Goal: Information Seeking & Learning: Learn about a topic

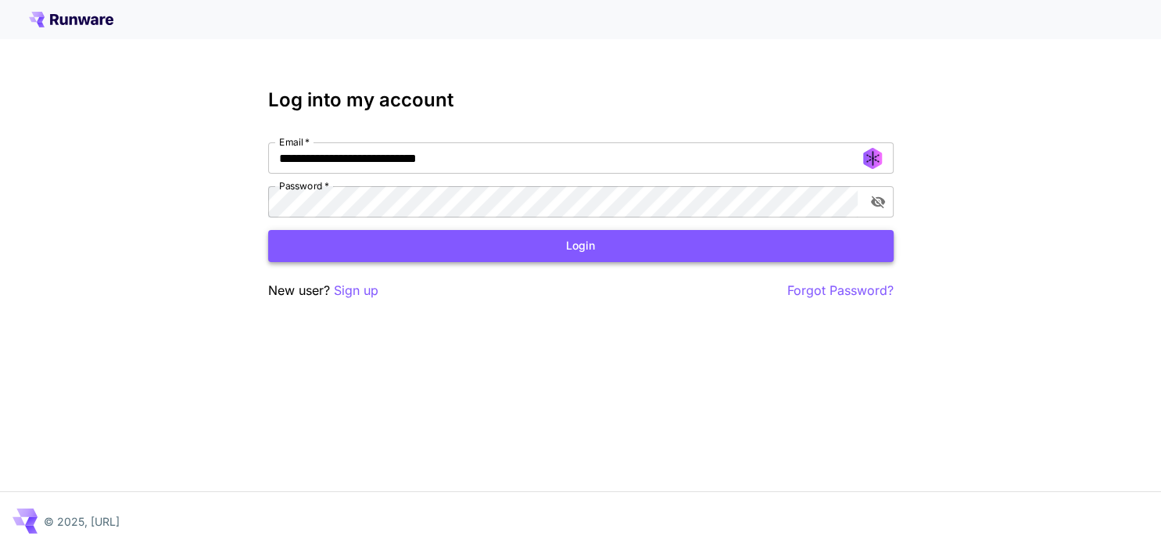
click at [561, 239] on button "Login" at bounding box center [581, 246] width 626 height 32
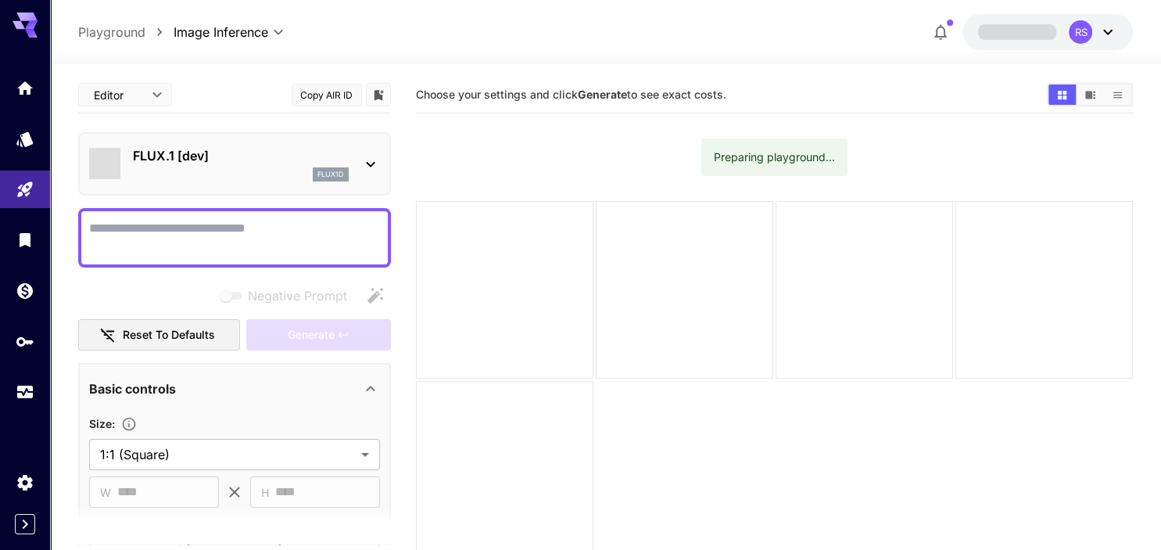
type input "**********"
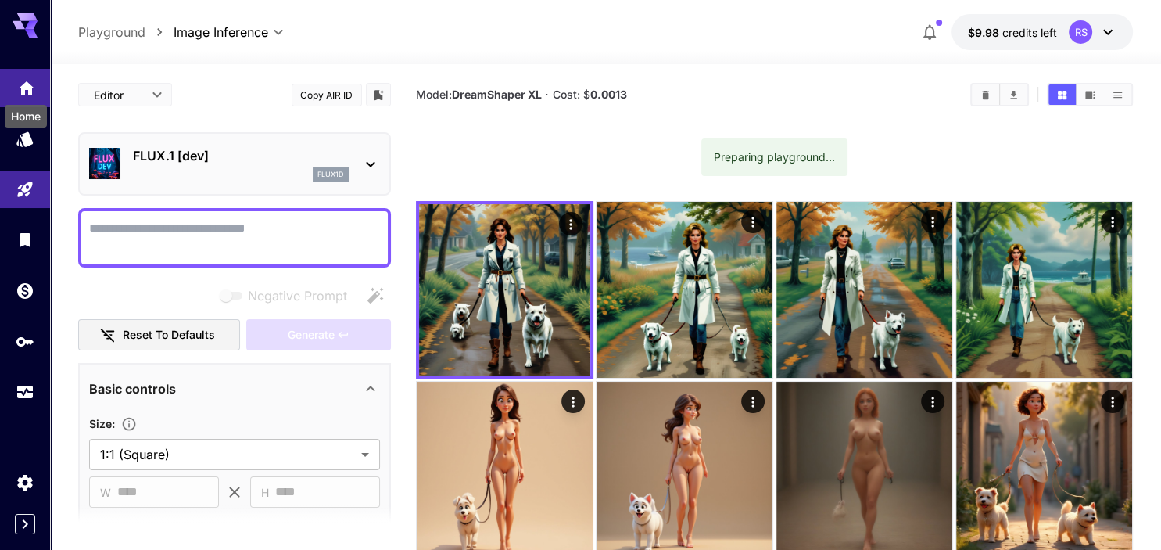
click at [27, 92] on icon "Home" at bounding box center [26, 83] width 19 height 19
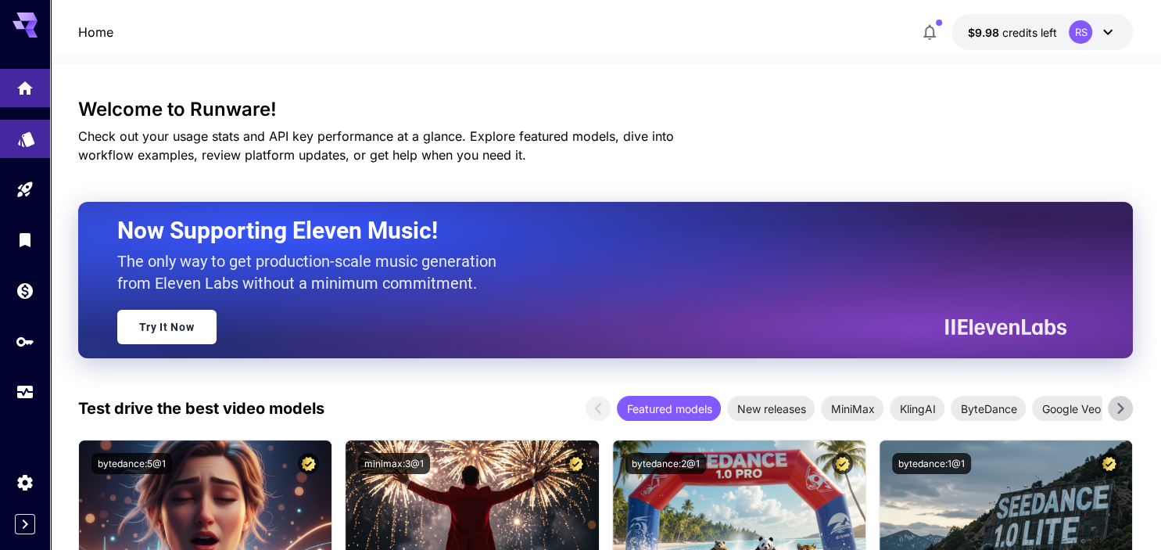
click at [30, 145] on link at bounding box center [25, 139] width 50 height 38
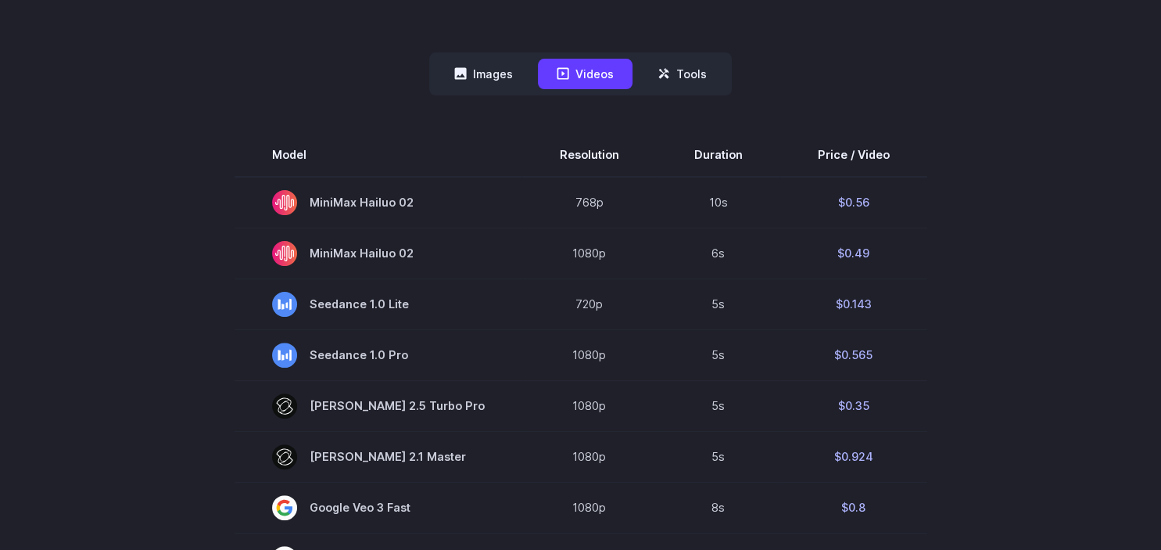
scroll to position [379, 0]
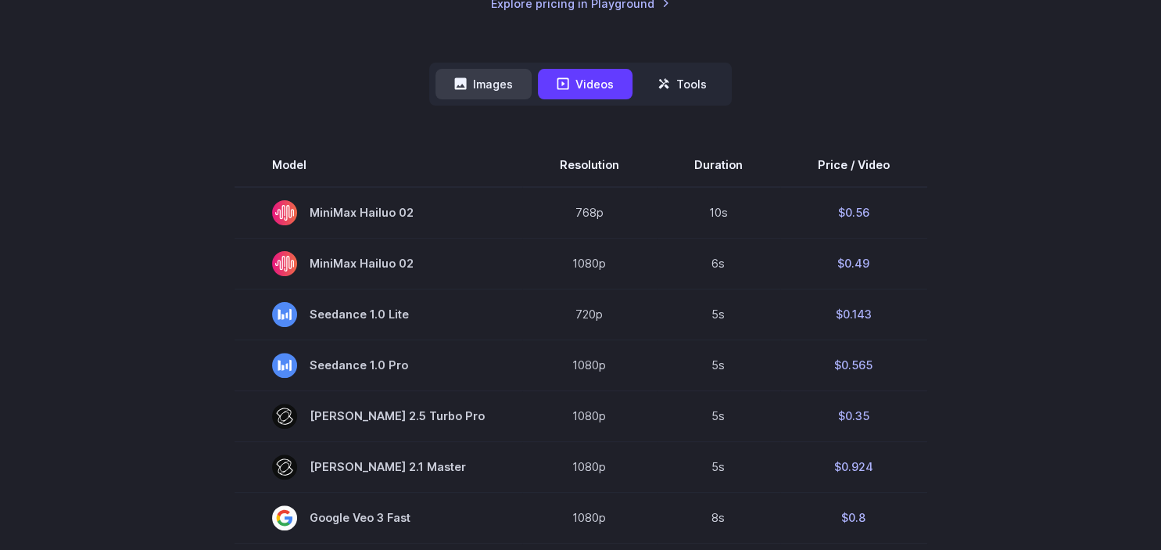
click at [500, 74] on button "Images" at bounding box center [484, 84] width 96 height 30
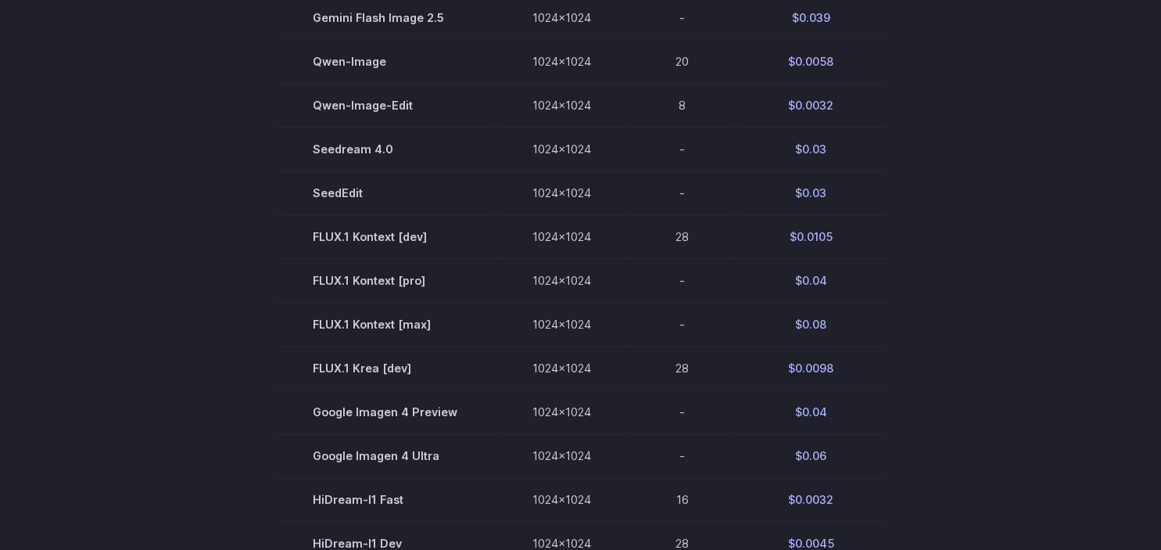
scroll to position [610, 0]
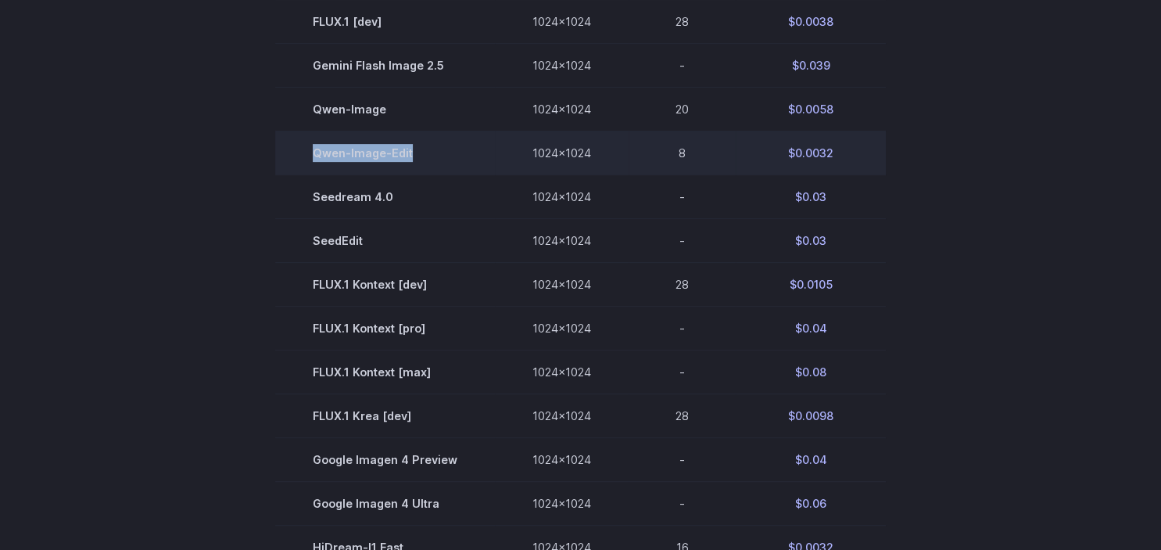
drag, startPoint x: 321, startPoint y: 156, endPoint x: 414, endPoint y: 158, distance: 93.9
click at [414, 158] on td "Qwen-Image-Edit" at bounding box center [385, 153] width 220 height 44
copy td "Qwen-Image-Edit"
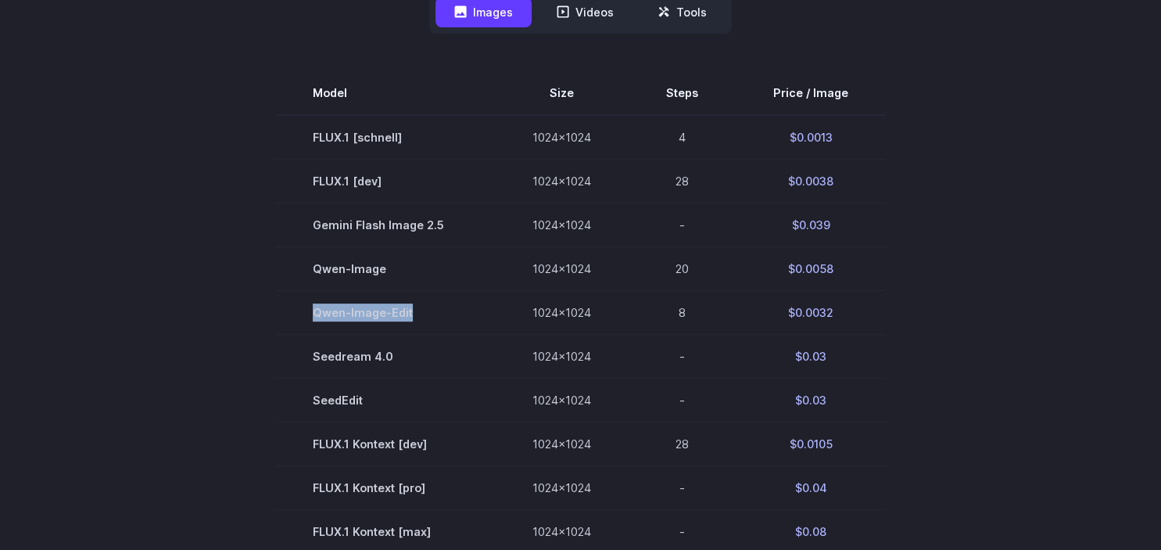
scroll to position [413, 0]
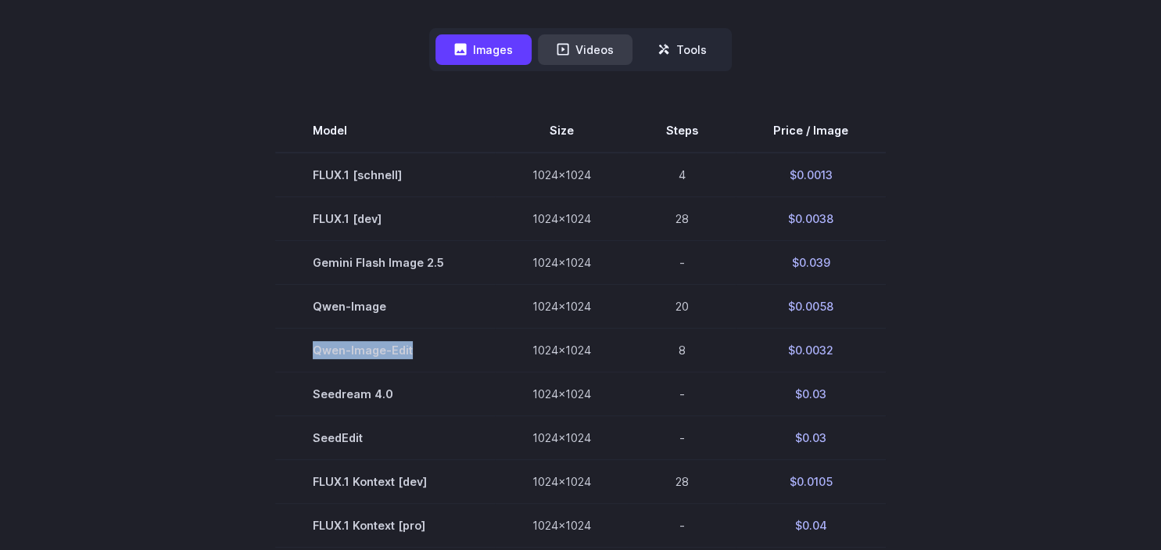
click at [587, 47] on button "Videos" at bounding box center [585, 49] width 95 height 30
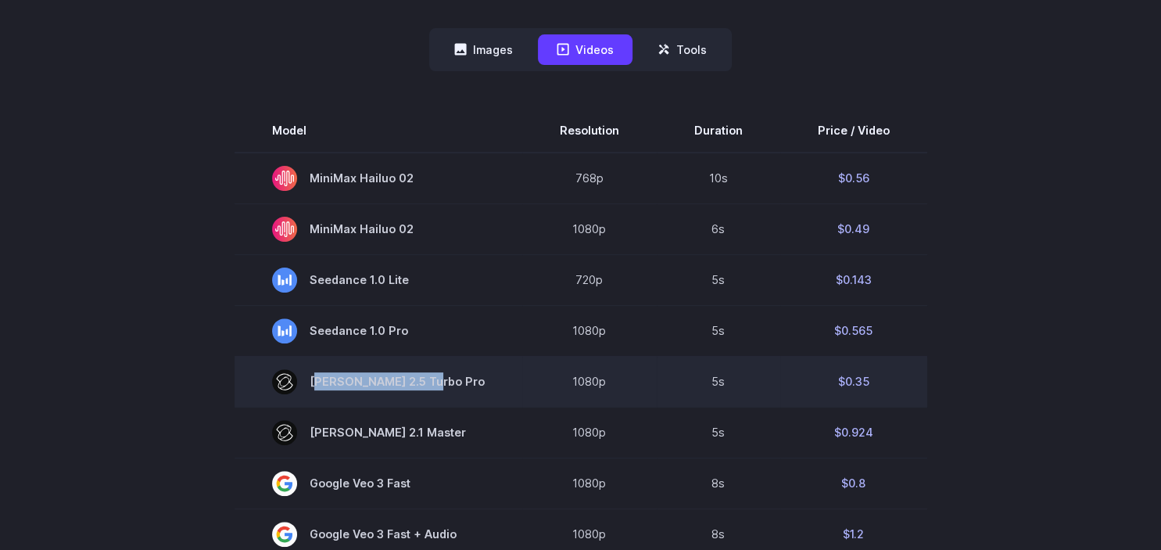
drag, startPoint x: 324, startPoint y: 383, endPoint x: 430, endPoint y: 385, distance: 106.4
click at [430, 385] on span "[PERSON_NAME] 2.5 Turbo Pro" at bounding box center [378, 381] width 213 height 25
copy span "[PERSON_NAME] 2.5 Turbo Pro"
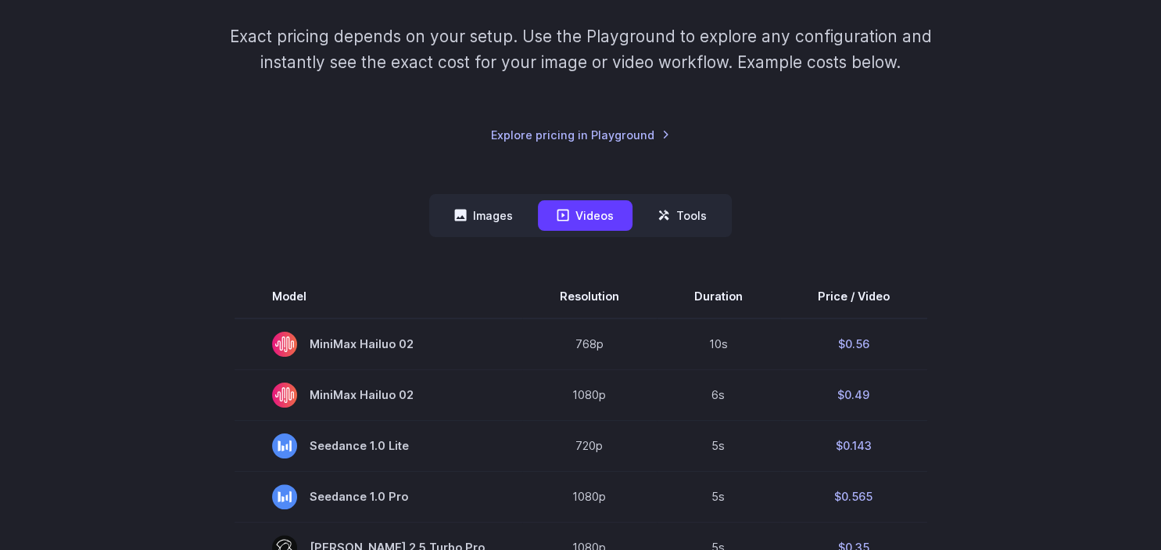
scroll to position [225, 0]
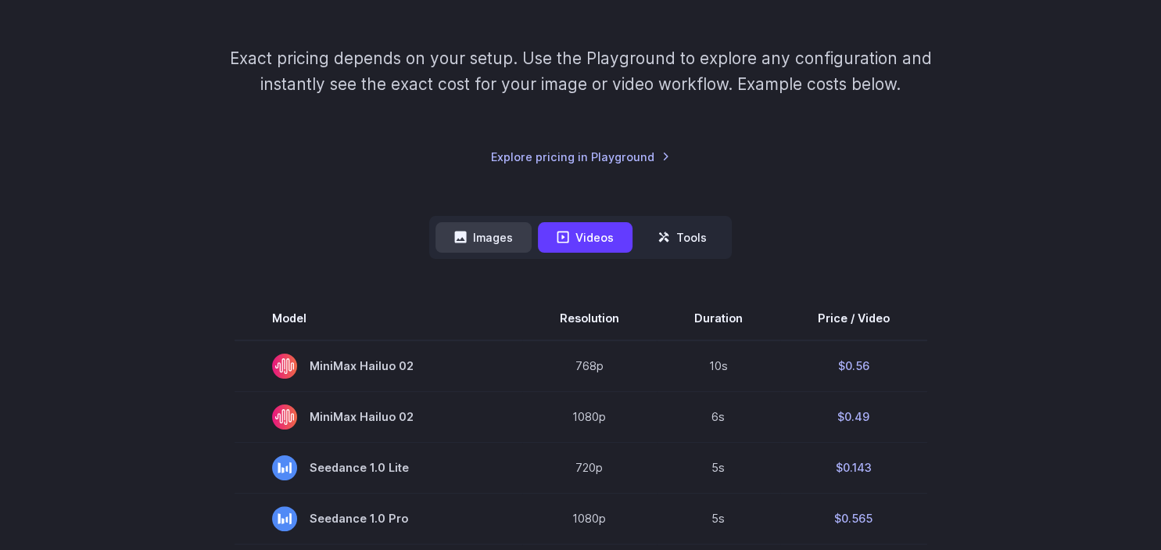
click at [494, 228] on button "Images" at bounding box center [484, 237] width 96 height 30
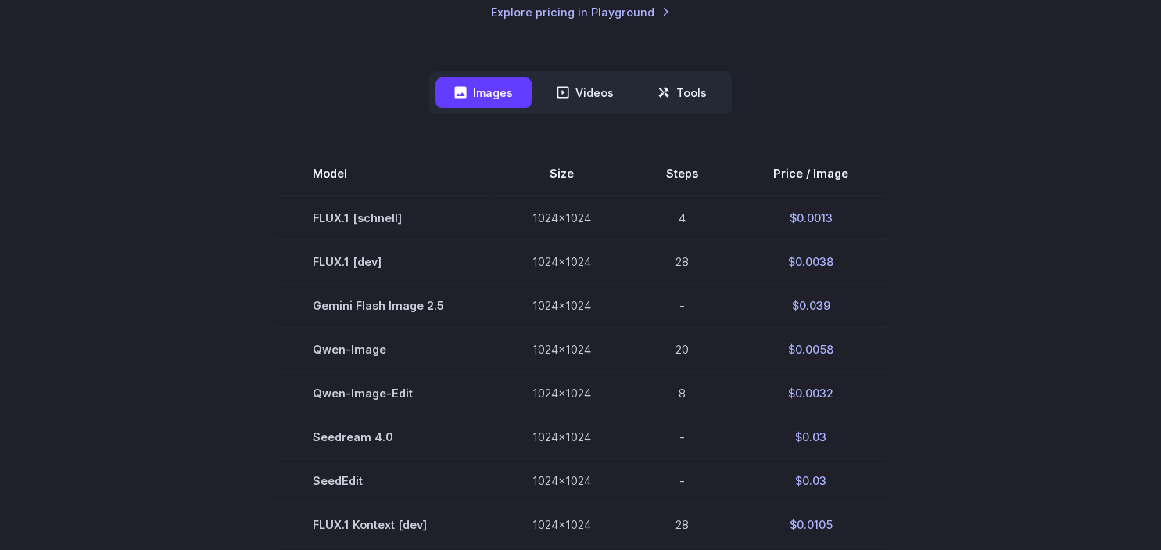
scroll to position [434, 0]
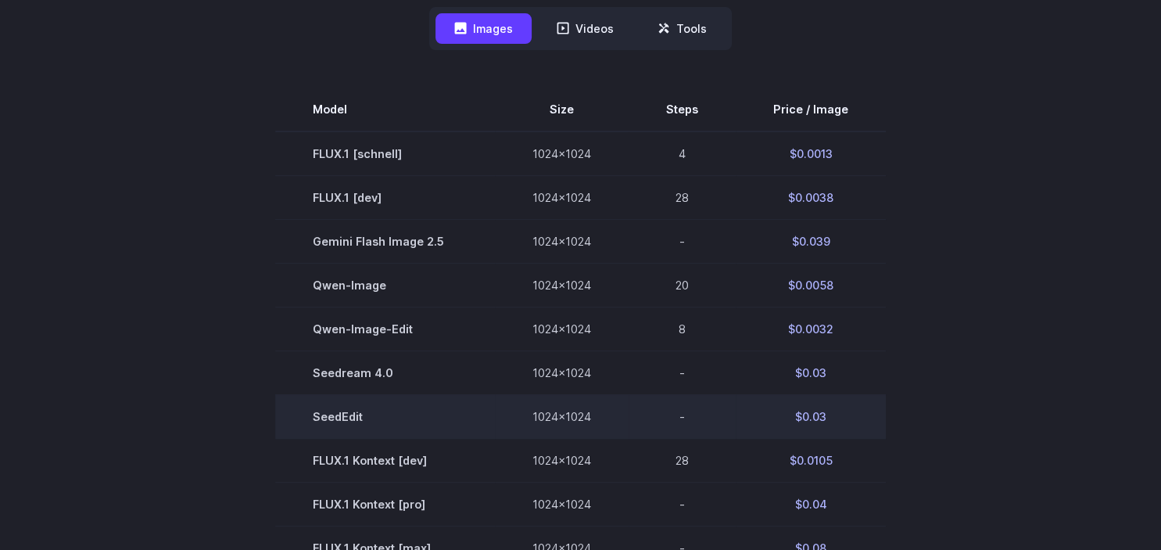
click at [335, 416] on td "SeedEdit" at bounding box center [385, 416] width 220 height 44
copy td "SeedEdit"
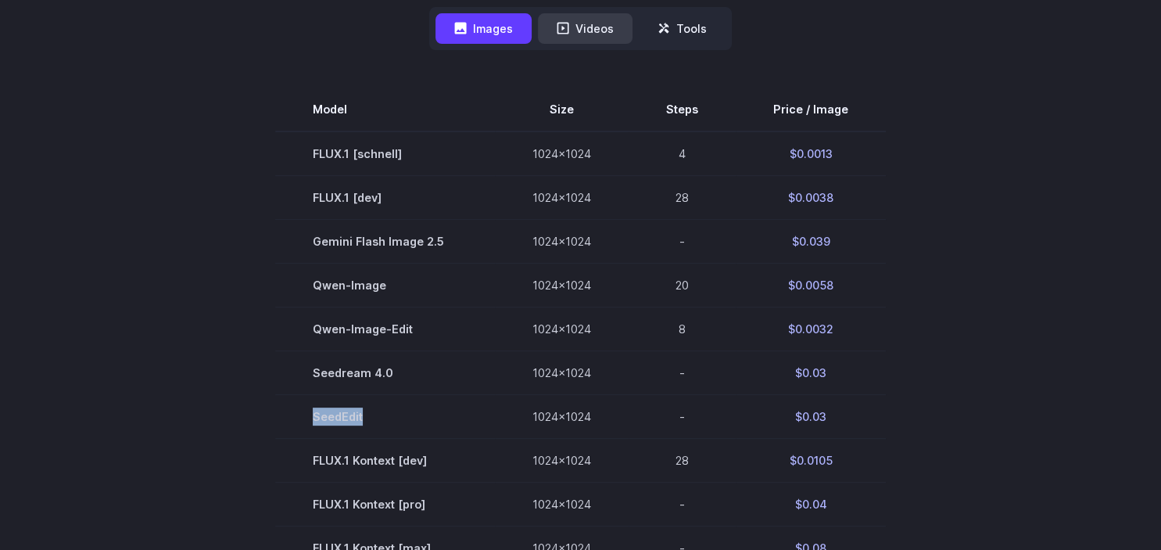
click at [566, 38] on button "Videos" at bounding box center [585, 28] width 95 height 30
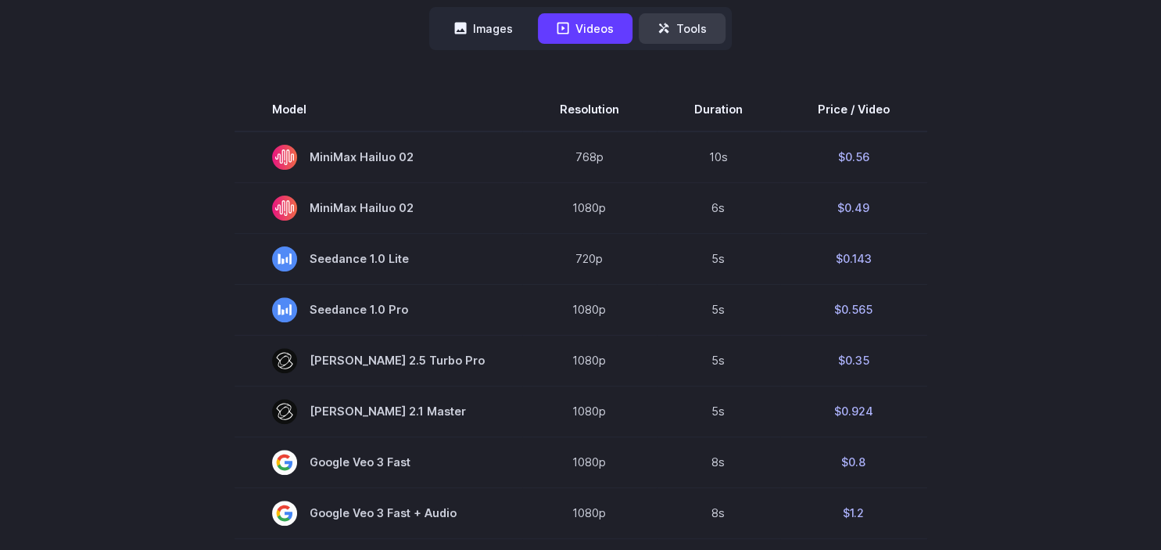
click at [683, 34] on button "Tools" at bounding box center [682, 28] width 87 height 30
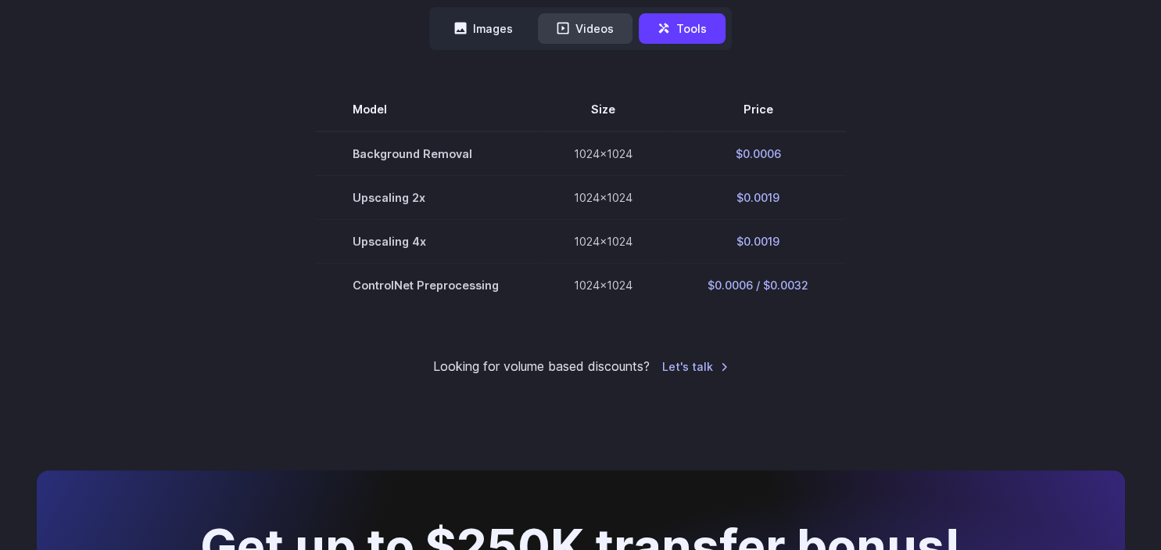
click at [589, 27] on button "Videos" at bounding box center [585, 28] width 95 height 30
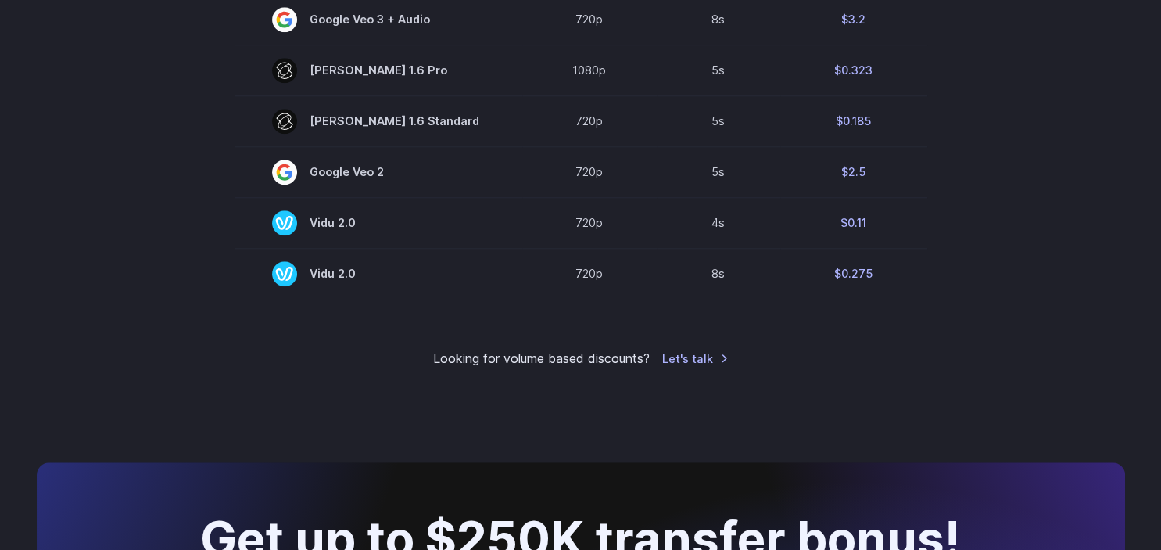
scroll to position [1336, 0]
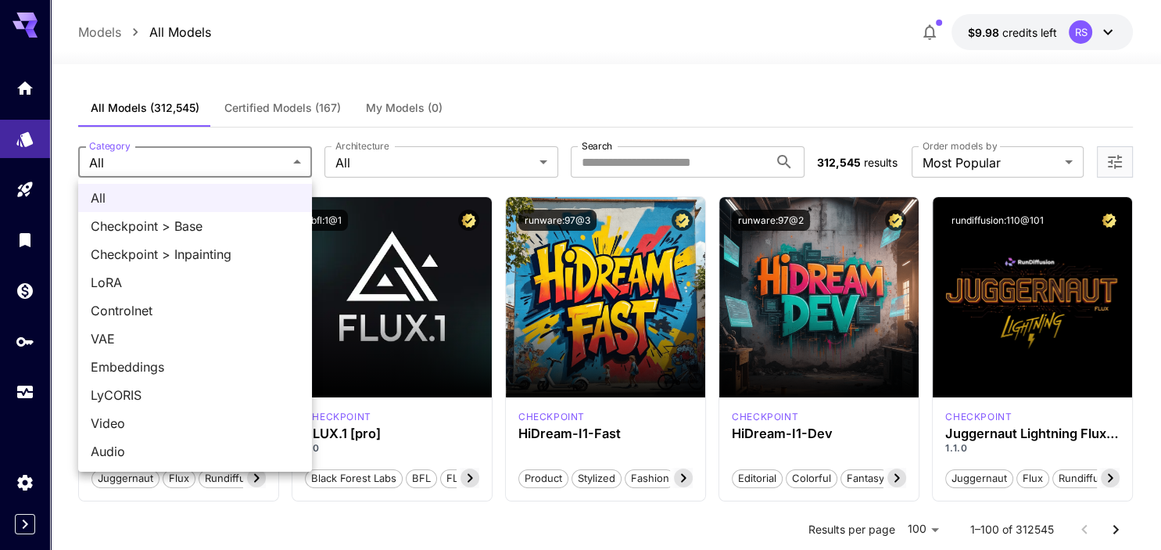
click at [112, 420] on span "Video" at bounding box center [195, 423] width 209 height 19
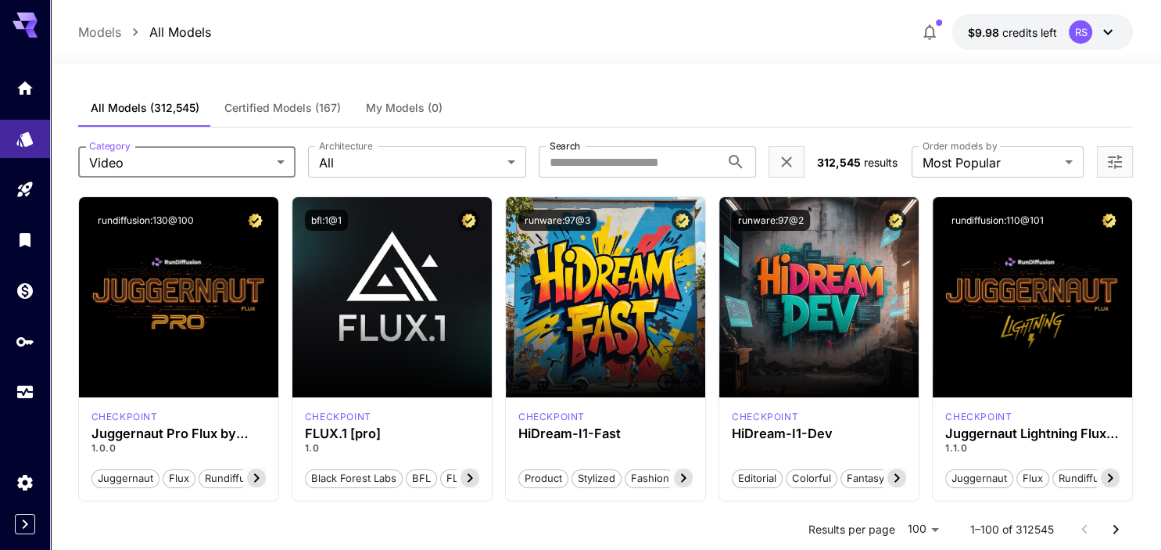
type input "*****"
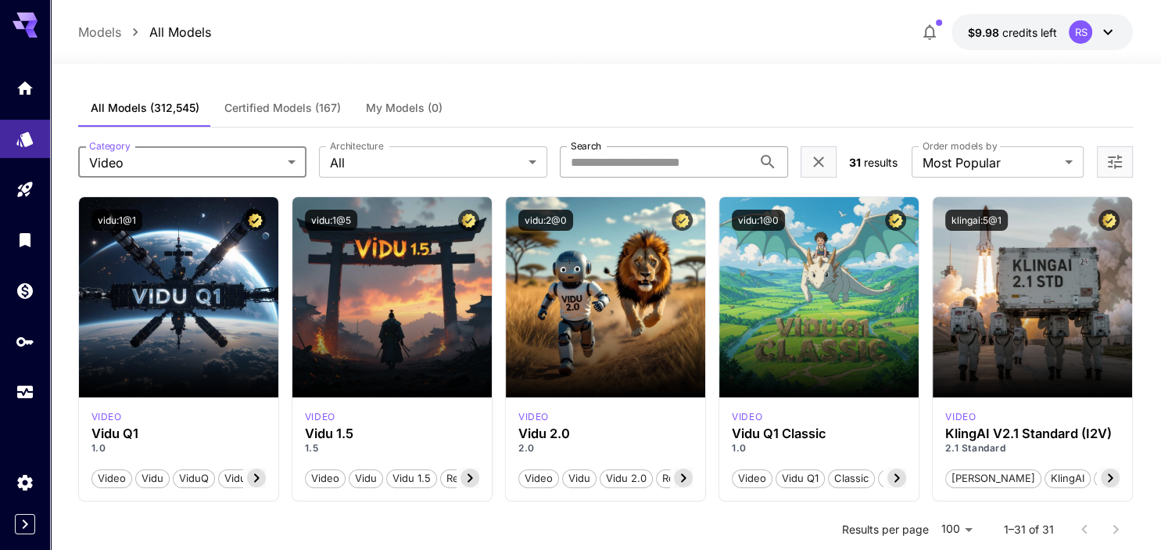
click at [641, 160] on input "Search" at bounding box center [656, 161] width 192 height 31
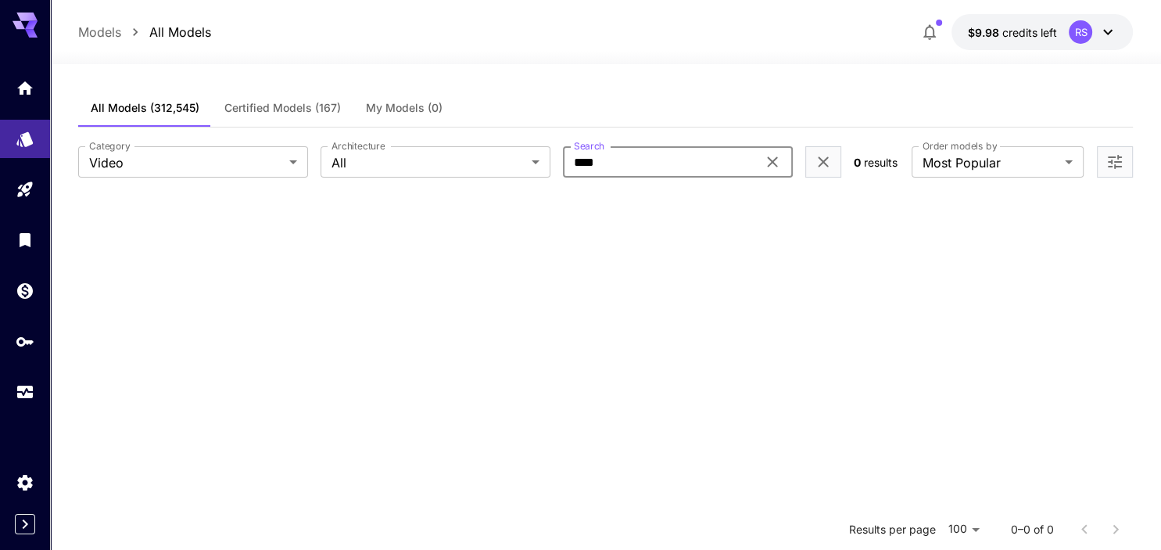
type input "****"
click at [763, 173] on div "**** Search" at bounding box center [678, 161] width 230 height 31
click at [772, 163] on icon at bounding box center [772, 161] width 19 height 19
